Goal: Task Accomplishment & Management: Use online tool/utility

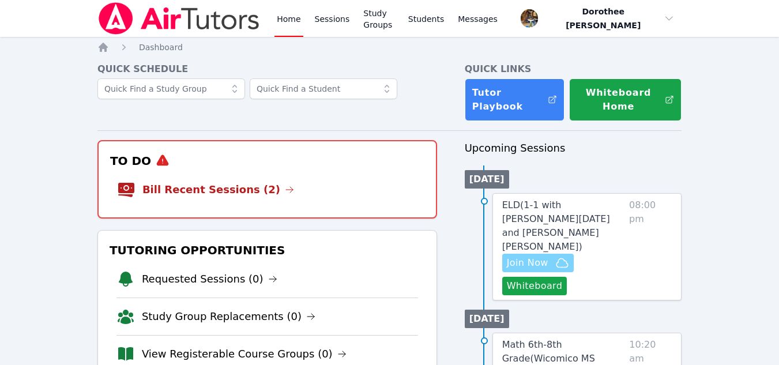
click at [528, 256] on span "Join Now" at bounding box center [528, 263] width 42 height 14
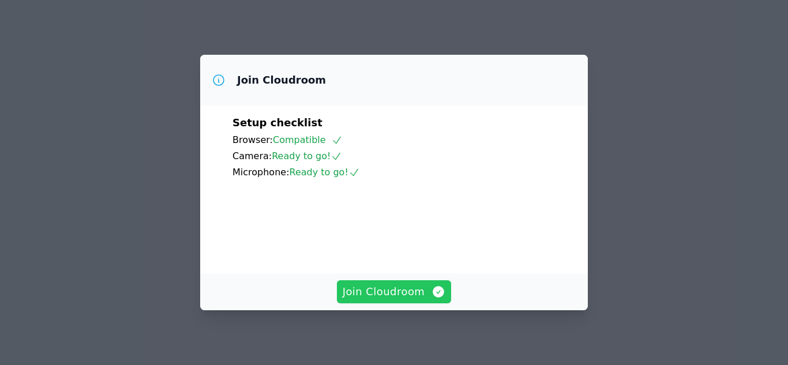
click at [399, 298] on span "Join Cloudroom" at bounding box center [394, 292] width 103 height 16
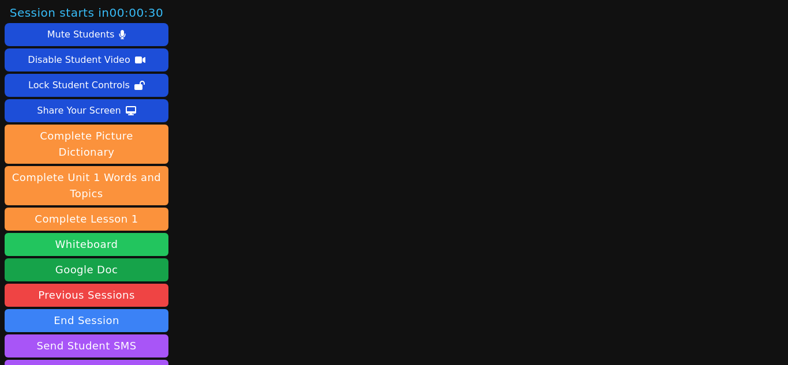
click at [118, 233] on button "Whiteboard" at bounding box center [87, 244] width 164 height 23
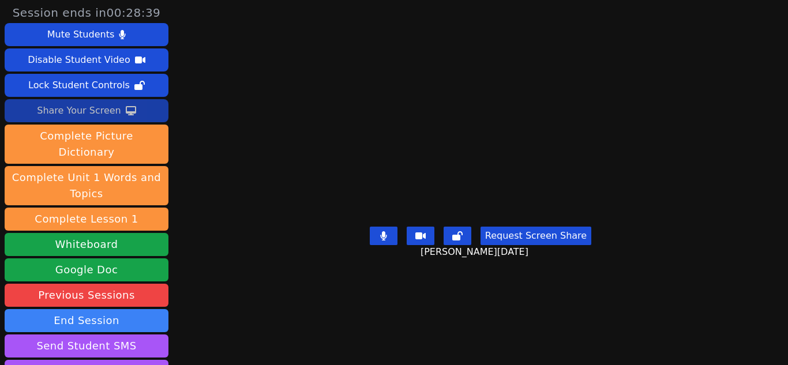
click at [96, 110] on div "Share Your Screen" at bounding box center [79, 111] width 84 height 18
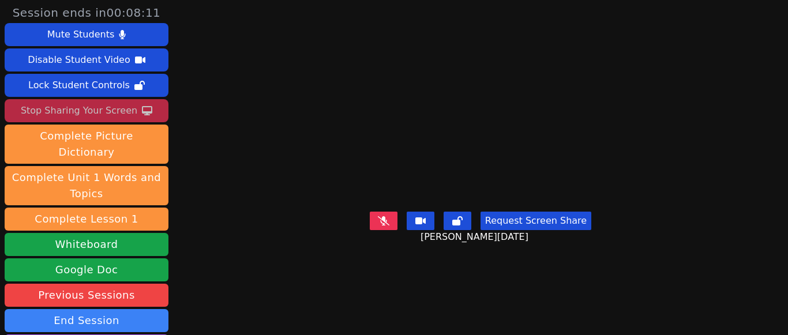
click at [378, 226] on icon at bounding box center [384, 220] width 12 height 9
click at [385, 226] on icon at bounding box center [384, 220] width 12 height 9
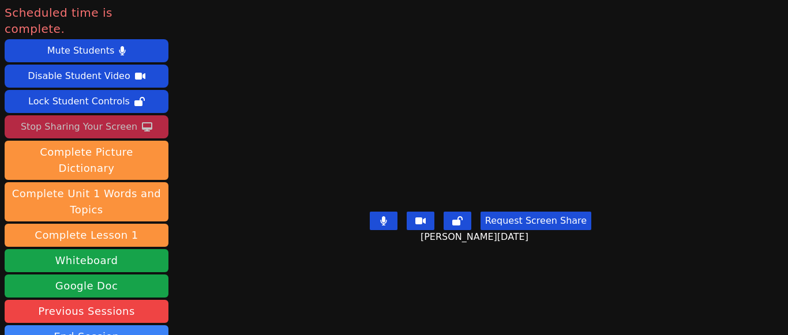
click at [377, 230] on button at bounding box center [384, 221] width 28 height 18
click at [387, 226] on icon at bounding box center [384, 220] width 12 height 9
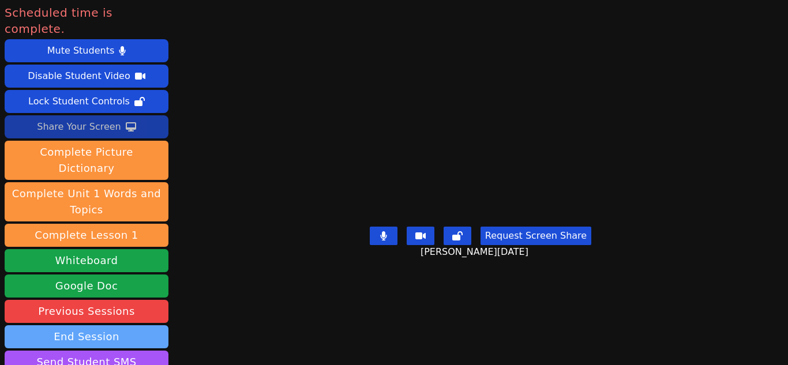
click at [114, 325] on button "End Session" at bounding box center [87, 336] width 164 height 23
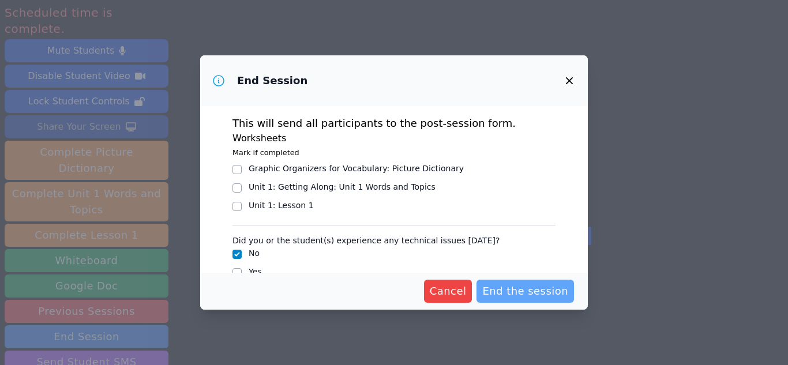
click at [498, 288] on span "End the session" at bounding box center [525, 291] width 86 height 16
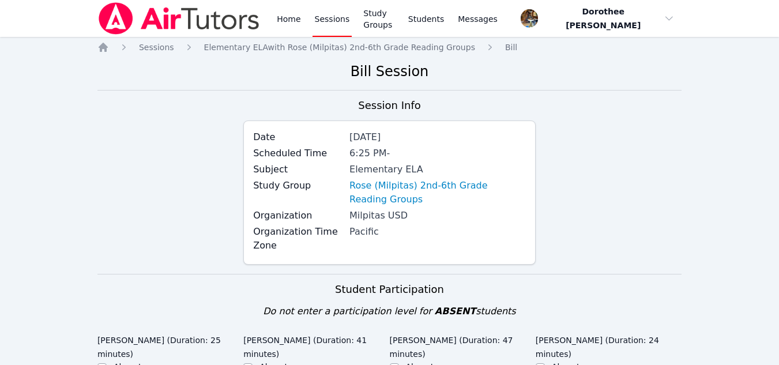
scroll to position [307, 0]
